Goal: Task Accomplishment & Management: Complete application form

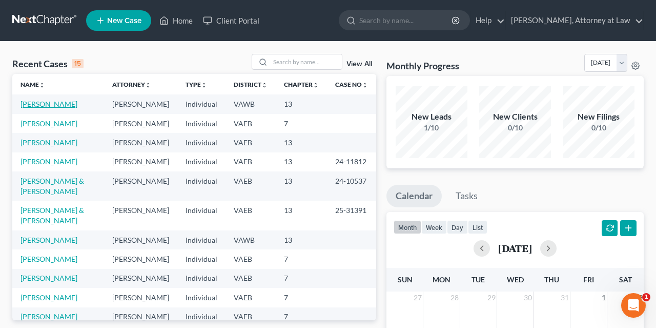
click at [24, 102] on link "[PERSON_NAME]" at bounding box center [49, 103] width 57 height 9
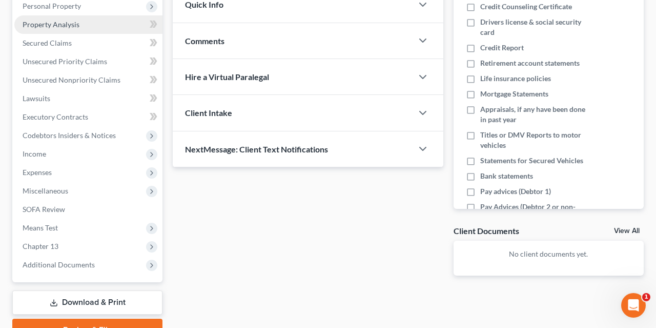
scroll to position [213, 0]
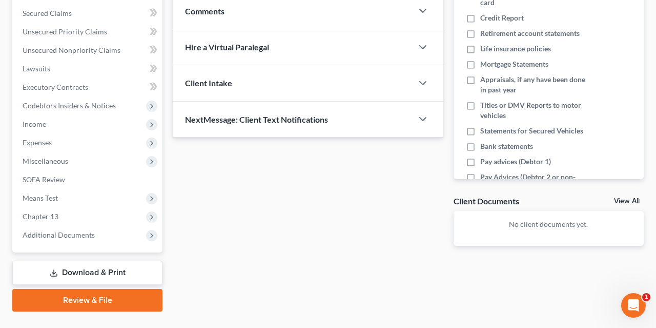
click at [106, 274] on link "Download & Print" at bounding box center [87, 272] width 150 height 24
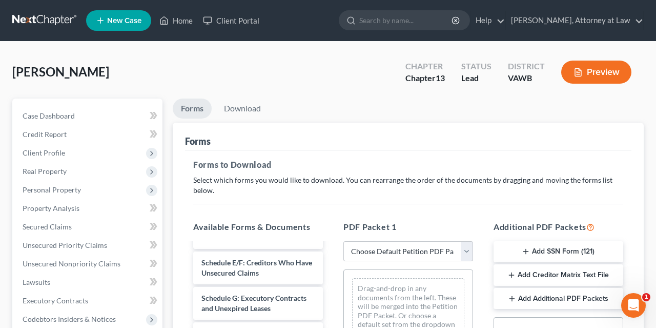
scroll to position [25, 0]
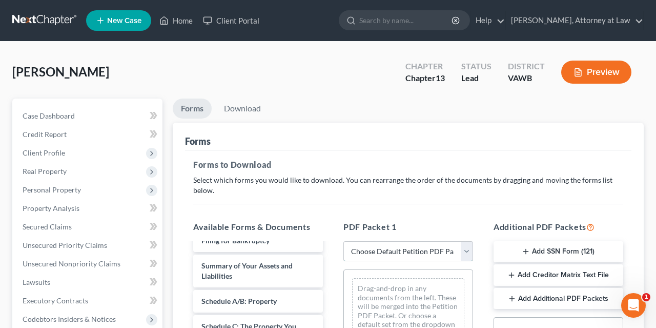
click at [343, 241] on select "Choose Default Petition PDF Packet Complete Bankruptcy Petition (all forms and …" at bounding box center [408, 251] width 130 height 21
select select "0"
click option "Complete Bankruptcy Petition (all forms and schedules)" at bounding box center [0, 0] width 0 height 0
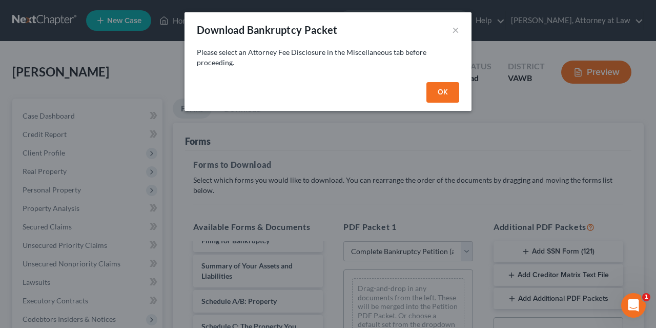
click at [444, 95] on button "OK" at bounding box center [443, 92] width 33 height 21
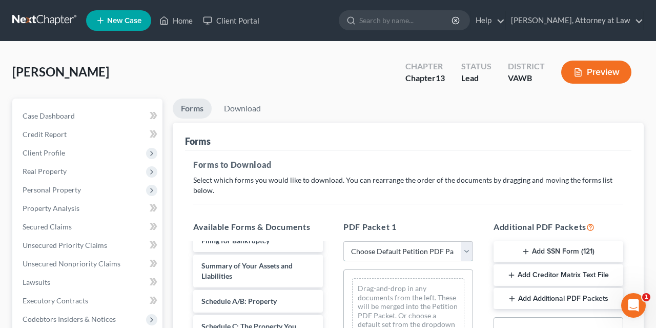
click at [343, 241] on select "Choose Default Petition PDF Packet Complete Bankruptcy Petition (all forms and …" at bounding box center [408, 251] width 130 height 21
select select "0"
click option "Complete Bankruptcy Petition (all forms and schedules)" at bounding box center [0, 0] width 0 height 0
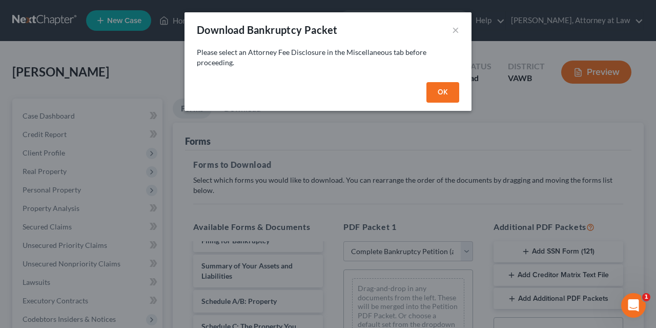
click at [440, 93] on button "OK" at bounding box center [443, 92] width 33 height 21
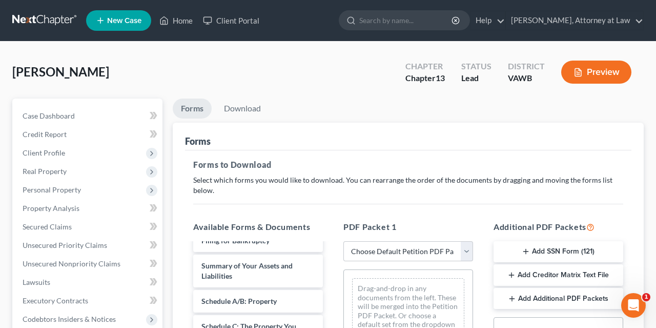
scroll to position [53, 0]
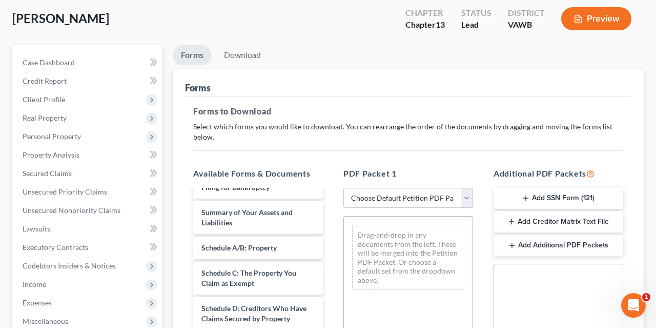
click at [343, 188] on select "Choose Default Petition PDF Packet Complete Bankruptcy Petition (all forms and …" at bounding box center [408, 198] width 130 height 21
click option "Choose Default Petition PDF Packet" at bounding box center [0, 0] width 0 height 0
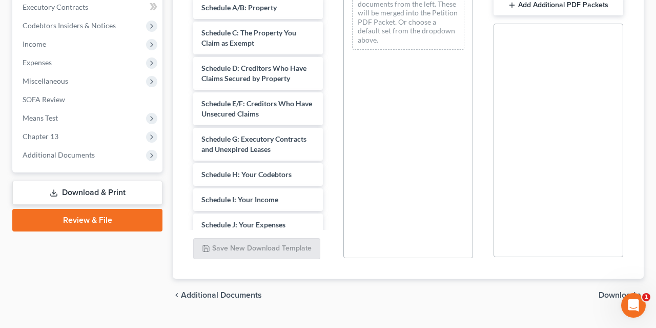
scroll to position [314, 0]
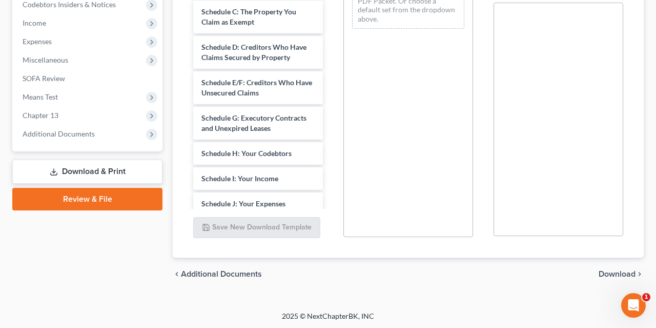
click at [622, 275] on span "Download" at bounding box center [617, 274] width 37 height 8
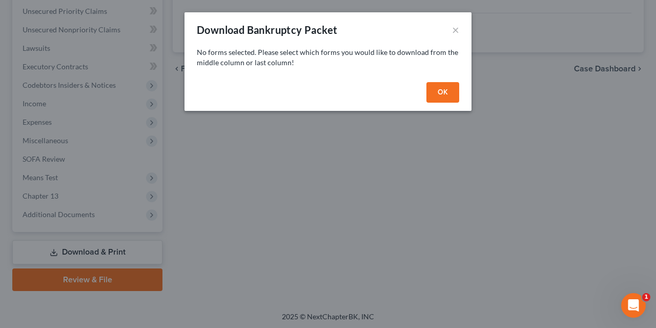
click at [438, 93] on button "OK" at bounding box center [443, 92] width 33 height 21
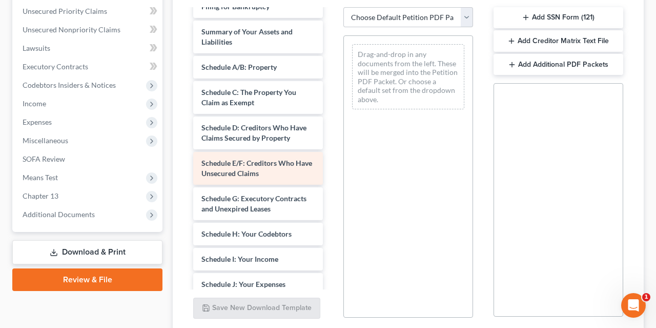
scroll to position [0, 0]
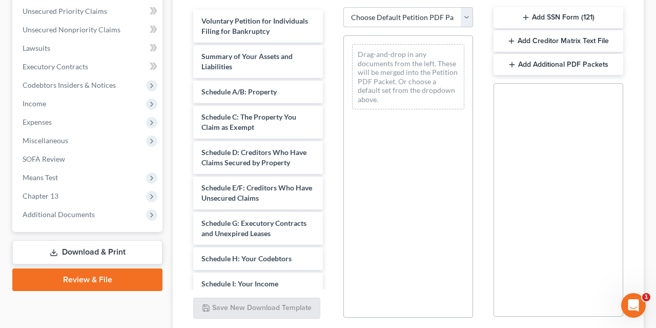
click at [343, 7] on select "Choose Default Petition PDF Packet Complete Bankruptcy Petition (all forms and …" at bounding box center [408, 17] width 130 height 21
select select "0"
click option "Complete Bankruptcy Petition (all forms and schedules)" at bounding box center [0, 0] width 0 height 0
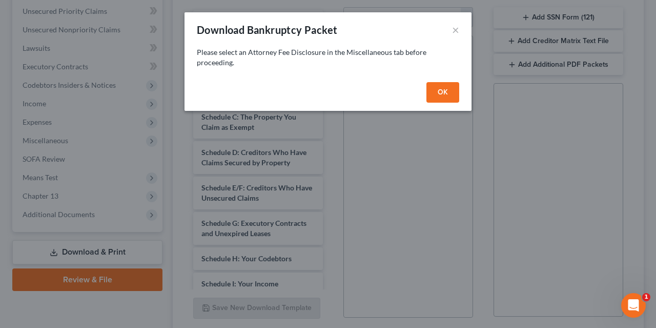
click at [446, 94] on button "OK" at bounding box center [443, 92] width 33 height 21
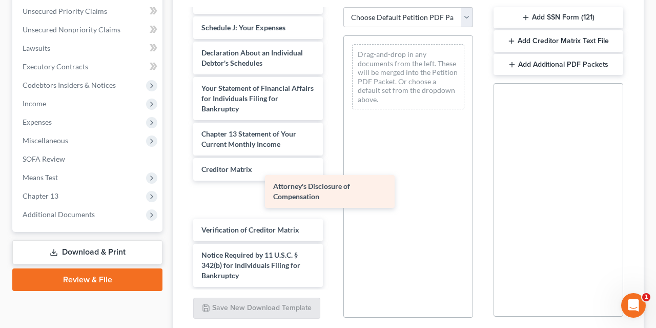
scroll to position [246, 0]
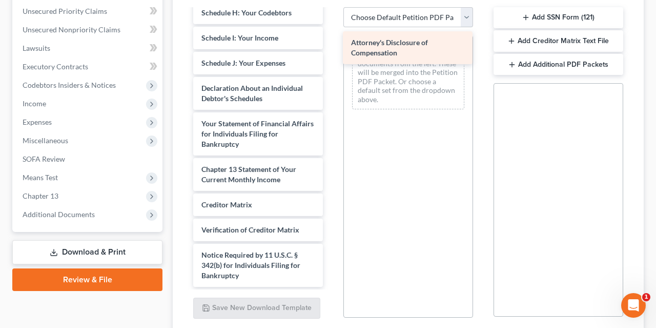
drag, startPoint x: 278, startPoint y: 269, endPoint x: 428, endPoint y: 47, distance: 267.3
click at [331, 47] on div "Attorney's Disclosure of Compensation Voluntary Petition for Individuals Filing…" at bounding box center [258, 25] width 146 height 522
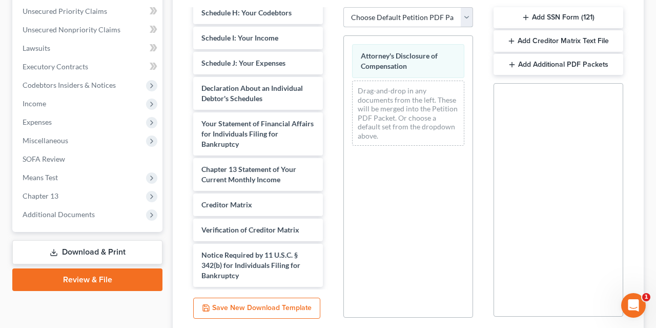
click at [343, 7] on select "Choose Default Petition PDF Packet Complete Bankruptcy Petition (all forms and …" at bounding box center [408, 17] width 130 height 21
select select "0"
click option "Complete Bankruptcy Petition (all forms and schedules)" at bounding box center [0, 0] width 0 height 0
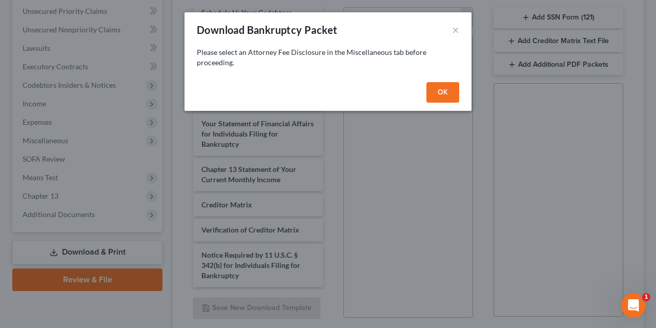
click at [439, 92] on button "OK" at bounding box center [443, 92] width 33 height 21
select select
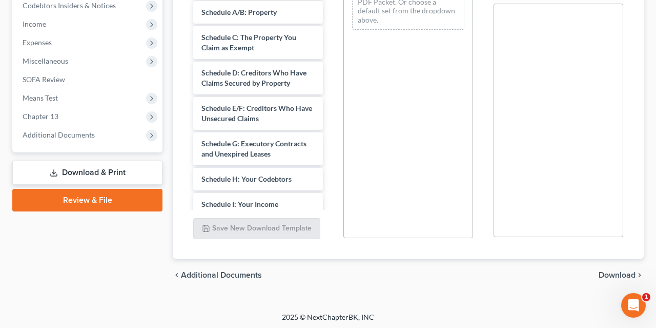
scroll to position [314, 0]
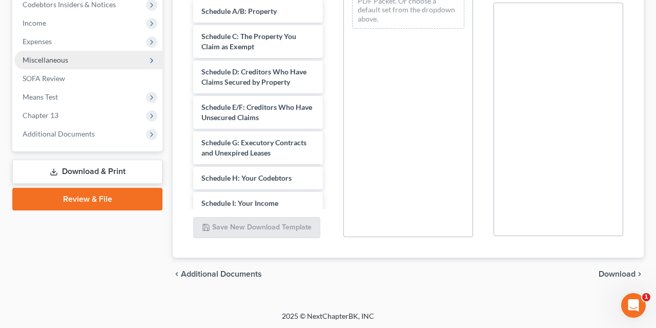
click at [105, 58] on span "Miscellaneous" at bounding box center [88, 60] width 148 height 18
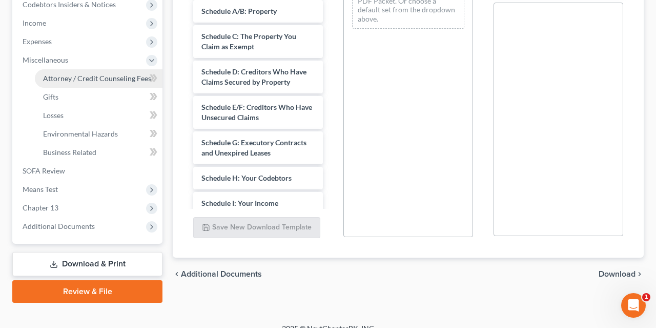
click at [107, 78] on span "Attorney / Credit Counseling Fees" at bounding box center [97, 78] width 108 height 9
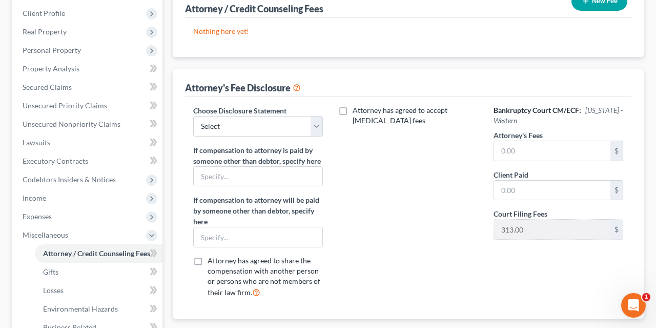
scroll to position [160, 0]
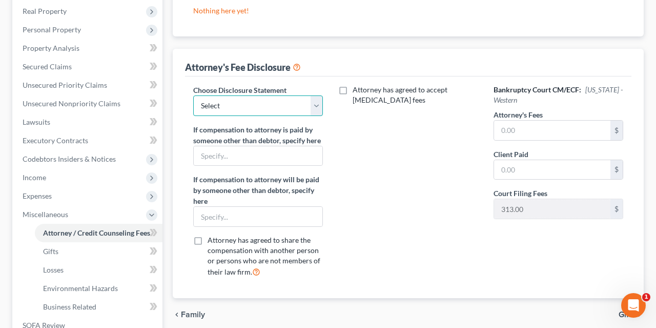
click at [193, 95] on select "Select Western 13 - Non-business Eastern 13 Eastern 11 Western 7 Eastern 7" at bounding box center [258, 105] width 130 height 21
select select "2"
click option "Eastern 11" at bounding box center [0, 0] width 0 height 0
click at [353, 90] on label "Attorney has agreed to accept [MEDICAL_DATA] fees" at bounding box center [416, 95] width 126 height 21
click at [357, 90] on input "Attorney has agreed to accept [MEDICAL_DATA] fees" at bounding box center [360, 88] width 7 height 7
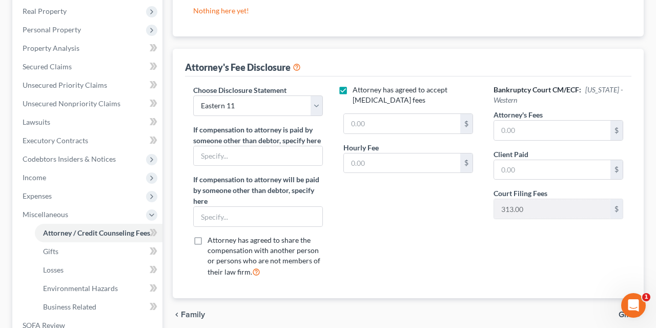
click at [353, 90] on label "Attorney has agreed to accept [MEDICAL_DATA] fees" at bounding box center [416, 95] width 126 height 21
click at [357, 90] on input "Attorney has agreed to accept [MEDICAL_DATA] fees" at bounding box center [360, 88] width 7 height 7
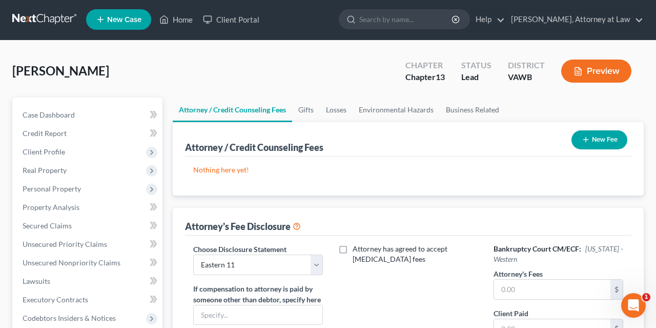
scroll to position [0, 0]
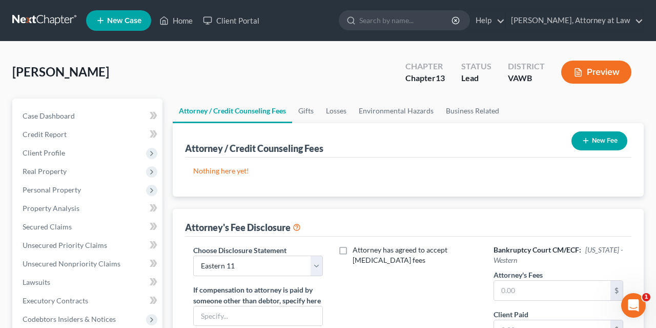
click at [232, 169] on p "Nothing here yet!" at bounding box center [408, 171] width 430 height 10
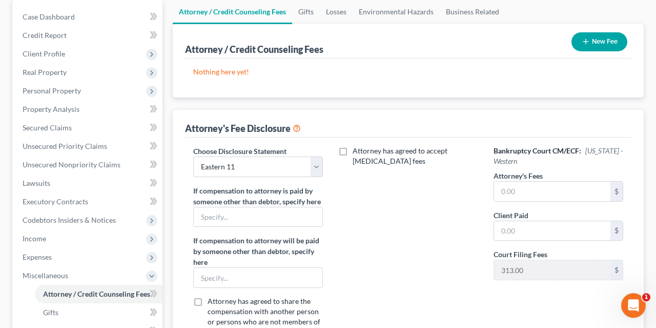
scroll to position [107, 0]
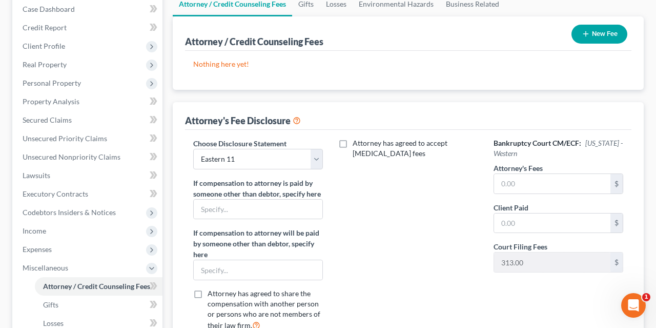
click at [353, 142] on label "Attorney has agreed to accept [MEDICAL_DATA] fees" at bounding box center [416, 148] width 126 height 21
click at [357, 142] on input "Attorney has agreed to accept [MEDICAL_DATA] fees" at bounding box center [360, 141] width 7 height 7
checkbox input "true"
click at [555, 144] on h6 "Bankruptcy Court CM/ECF: [US_STATE] - Western" at bounding box center [559, 148] width 130 height 21
click at [620, 185] on div "$" at bounding box center [617, 183] width 12 height 19
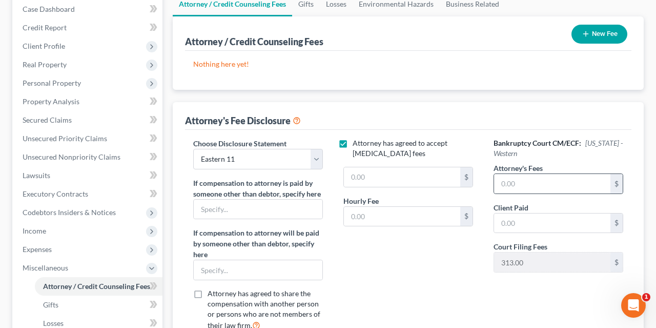
click at [616, 183] on div "$" at bounding box center [617, 183] width 12 height 19
click at [521, 180] on input "text" at bounding box center [552, 183] width 116 height 19
type input "20,000"
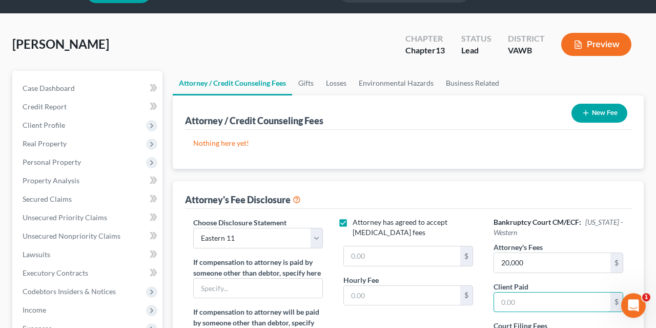
scroll to position [0, 0]
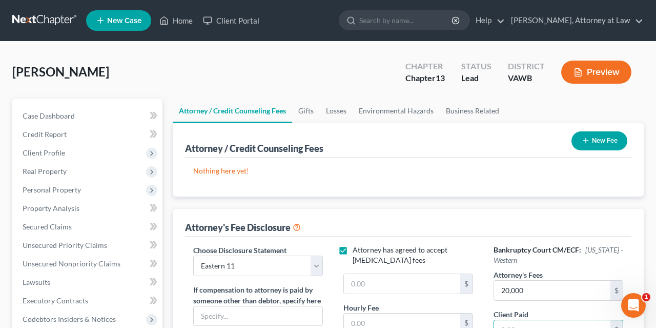
click at [593, 138] on button "New Fee" at bounding box center [600, 140] width 56 height 19
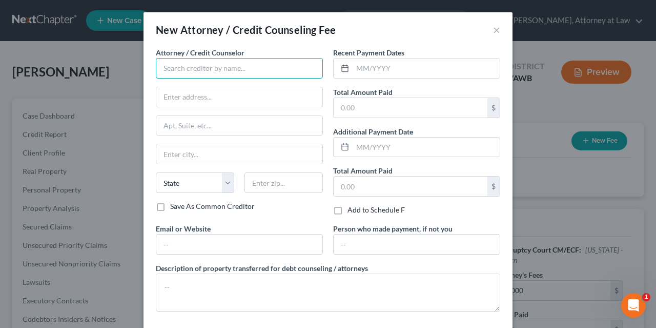
click at [242, 69] on input "text" at bounding box center [239, 68] width 167 height 21
type input "Debt Education Foundation"
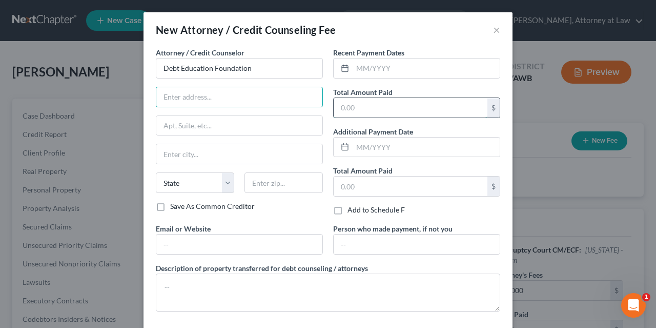
click at [450, 109] on input "text" at bounding box center [411, 107] width 154 height 19
type input "40"
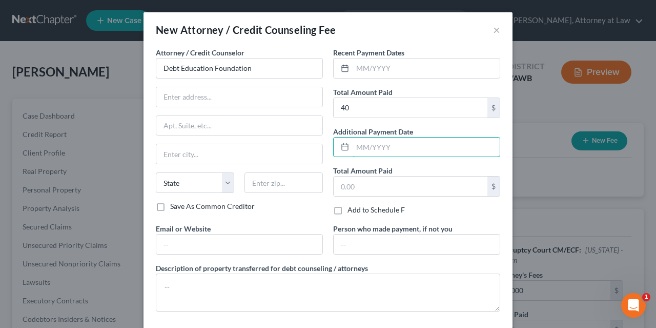
scroll to position [46, 0]
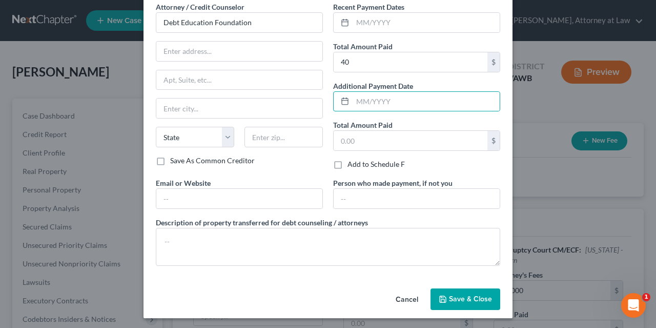
click at [457, 298] on span "Save & Close" at bounding box center [470, 298] width 43 height 9
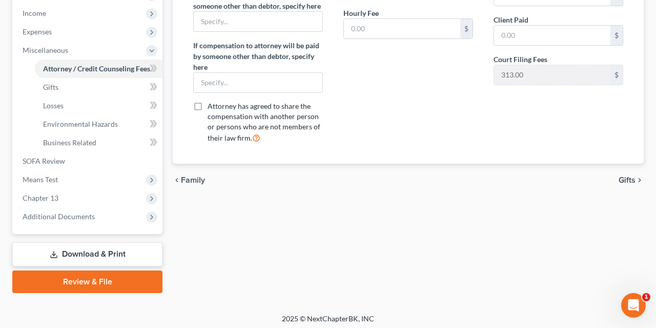
scroll to position [326, 0]
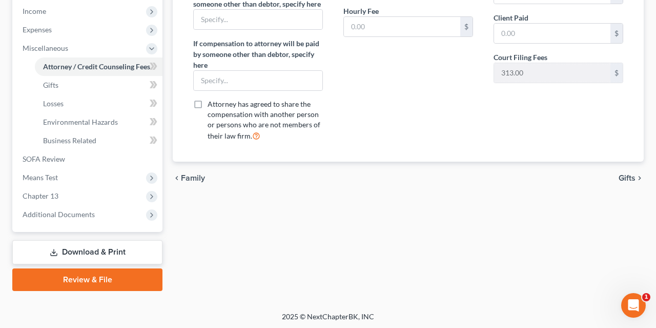
click at [98, 254] on link "Download & Print" at bounding box center [87, 252] width 150 height 24
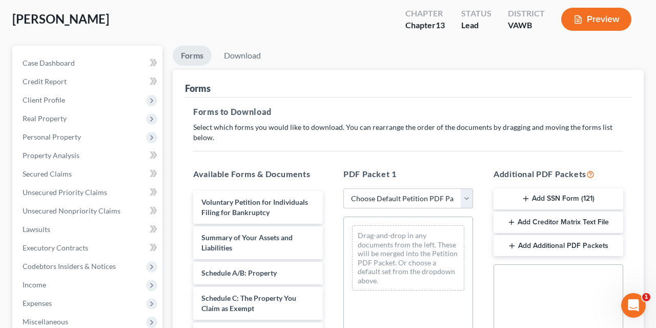
scroll to position [53, 0]
click at [343, 188] on select "Choose Default Petition PDF Packet Complete Bankruptcy Petition (all forms and …" at bounding box center [408, 198] width 130 height 21
select select "0"
click option "Complete Bankruptcy Petition (all forms and schedules)" at bounding box center [0, 0] width 0 height 0
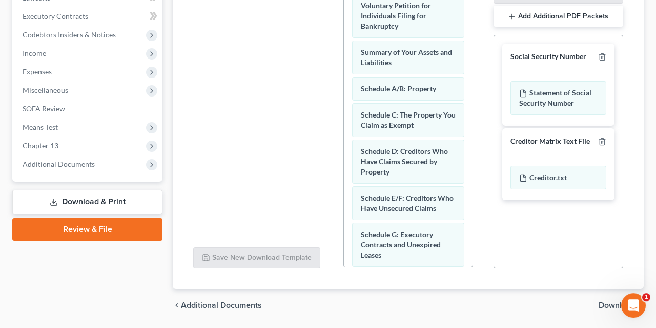
scroll to position [315, 0]
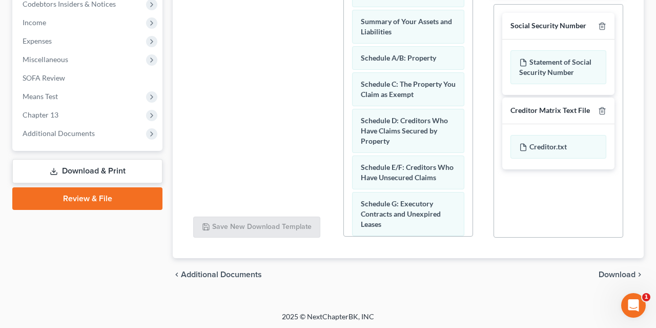
click at [616, 270] on span "Download" at bounding box center [617, 274] width 37 height 8
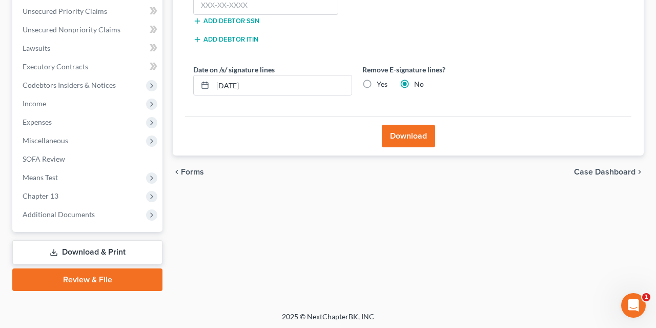
click at [404, 134] on button "Download" at bounding box center [408, 136] width 53 height 23
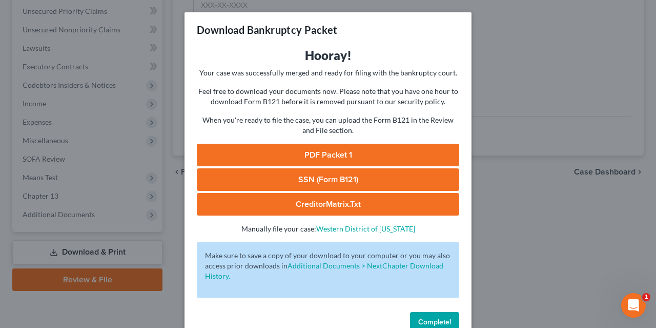
click at [337, 154] on link "PDF Packet 1" at bounding box center [328, 155] width 262 height 23
